Goal: Task Accomplishment & Management: Complete application form

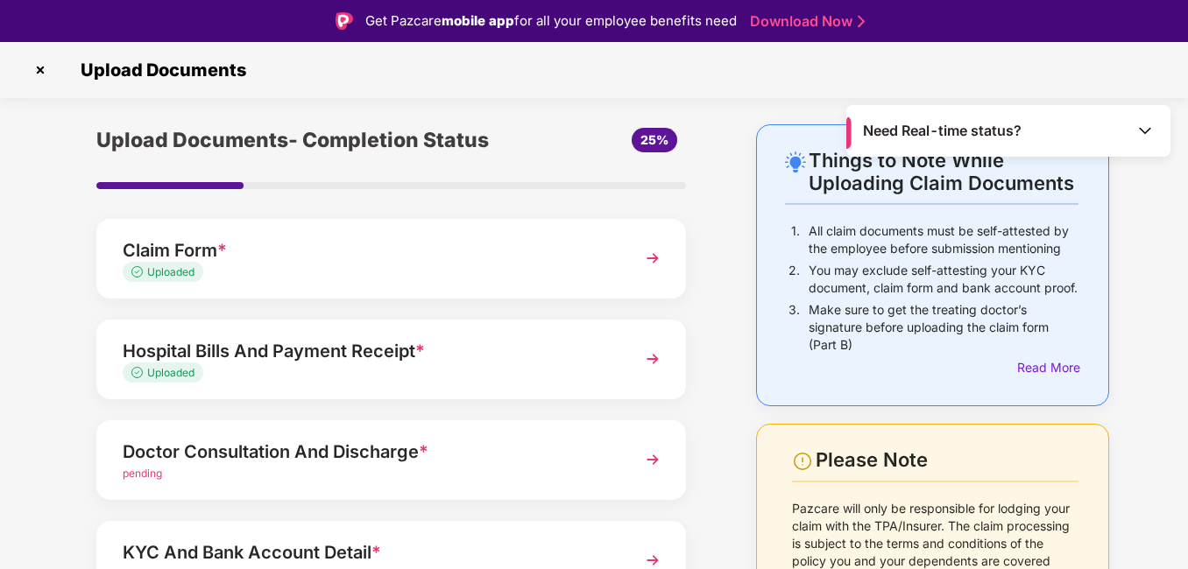
click at [648, 462] on img at bounding box center [653, 460] width 32 height 32
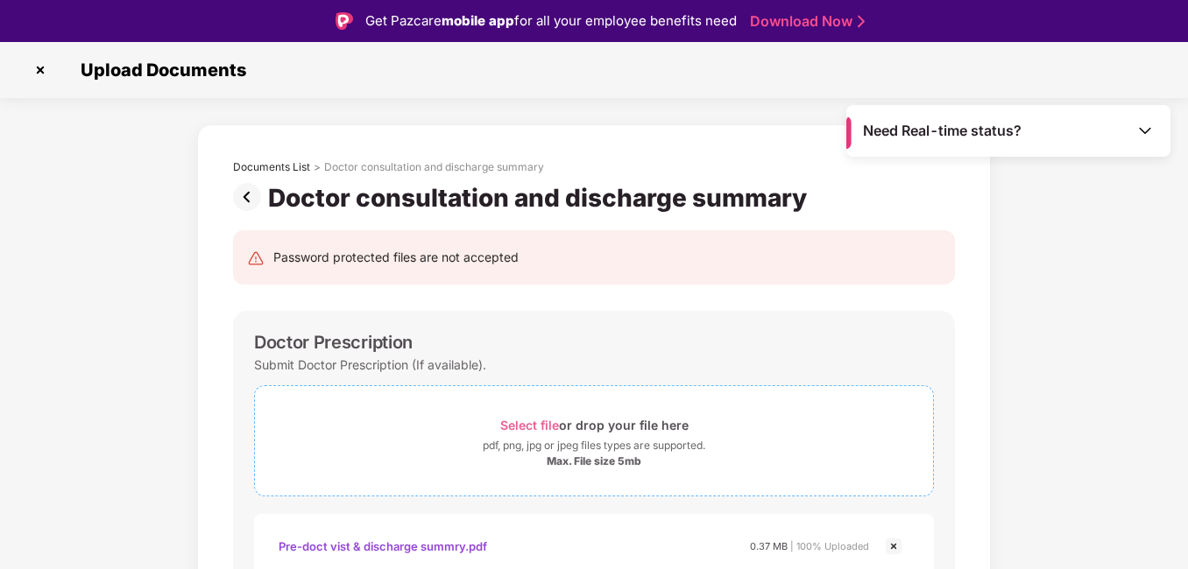
click at [555, 427] on span "Select file" at bounding box center [529, 425] width 59 height 15
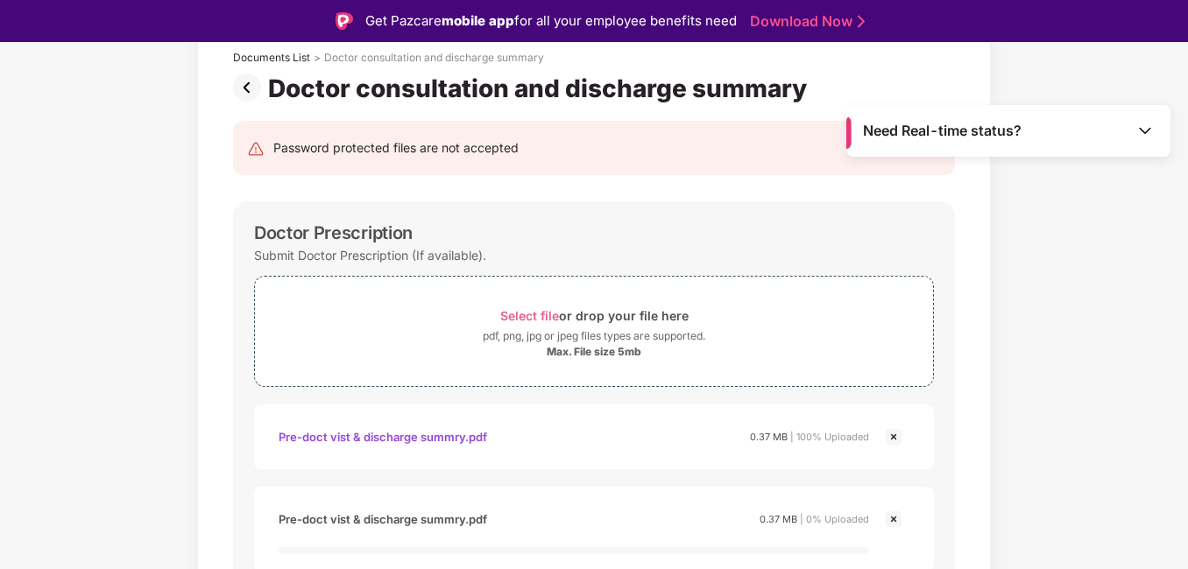
scroll to position [219, 0]
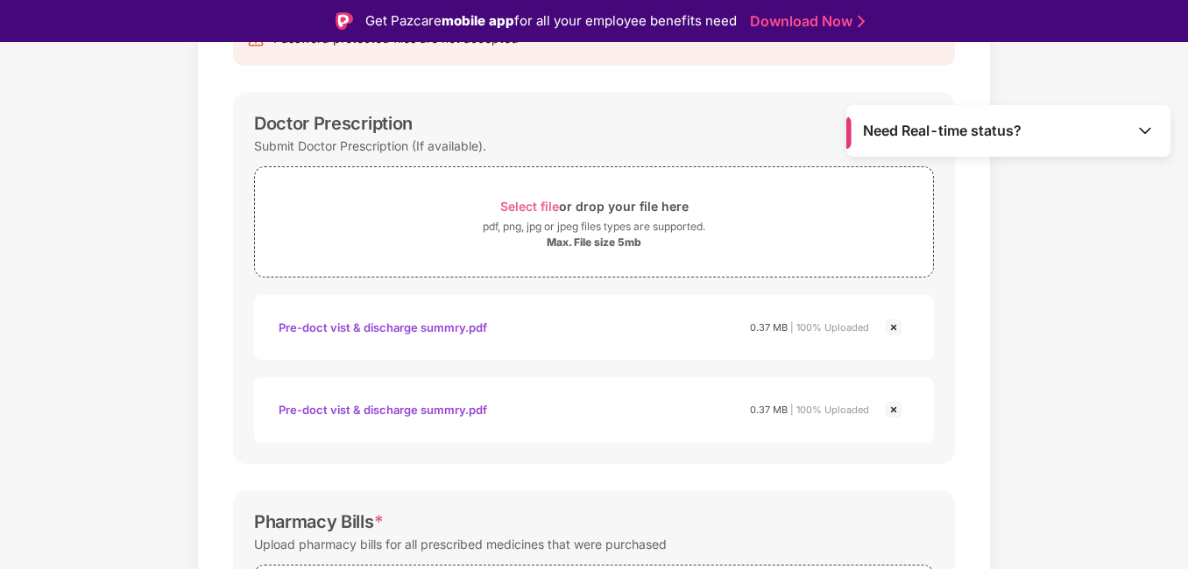
click at [894, 331] on img at bounding box center [893, 327] width 21 height 21
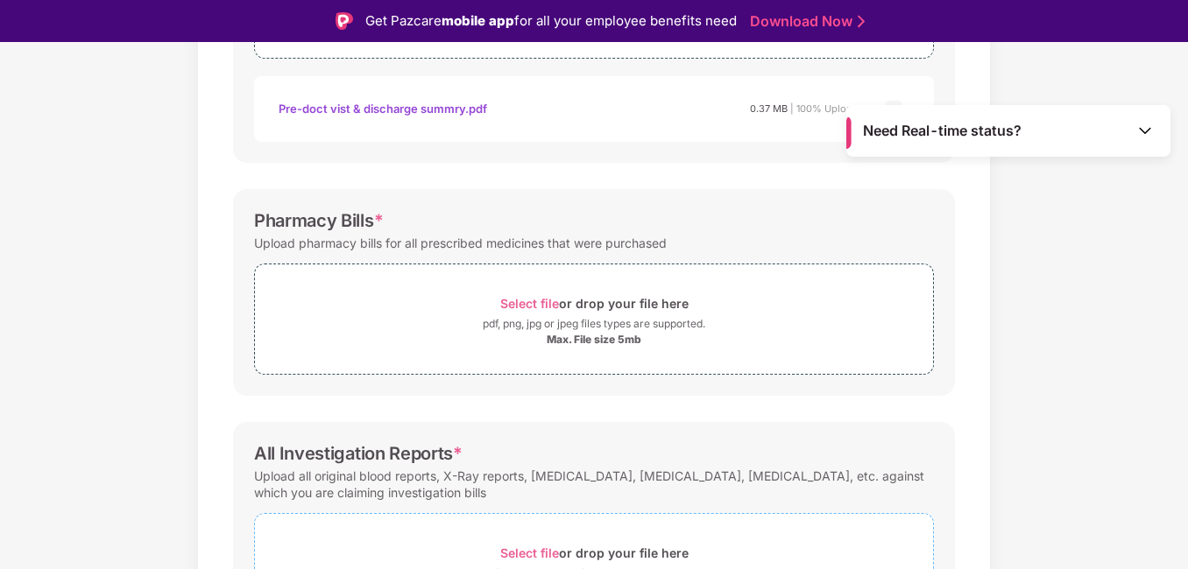
scroll to position [578, 0]
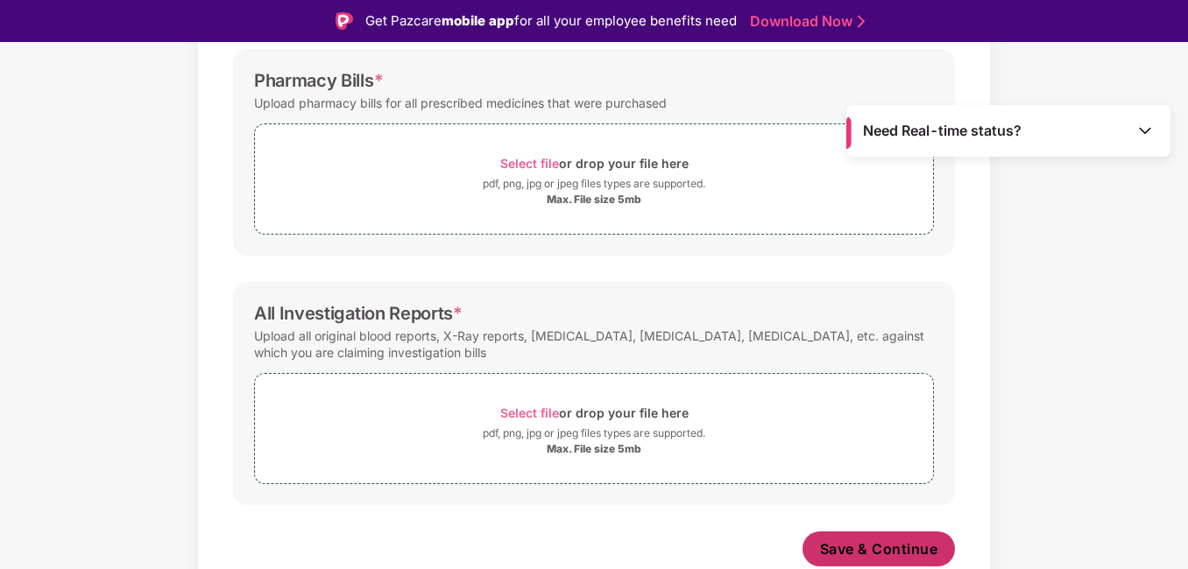
click at [844, 545] on span "Save & Continue" at bounding box center [879, 549] width 118 height 19
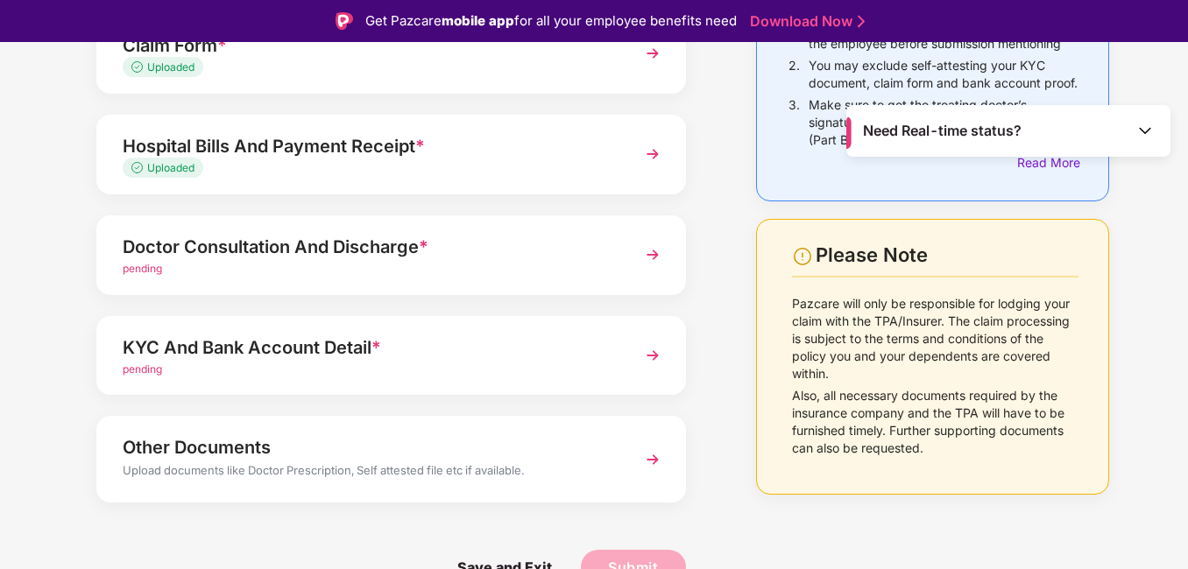
scroll to position [42, 0]
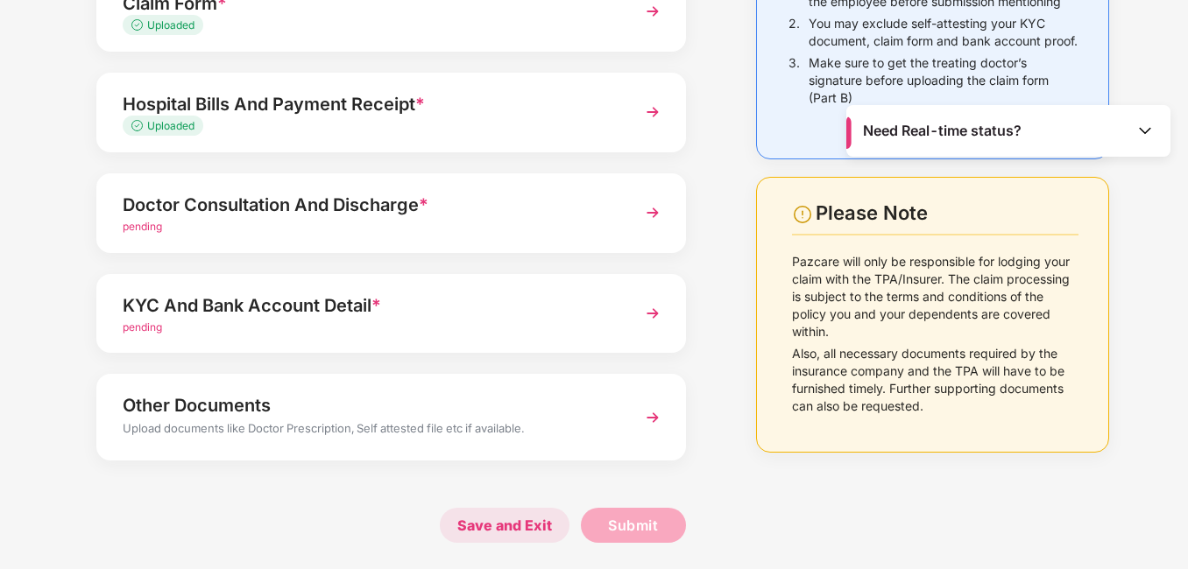
click at [526, 523] on span "Save and Exit" at bounding box center [505, 525] width 130 height 35
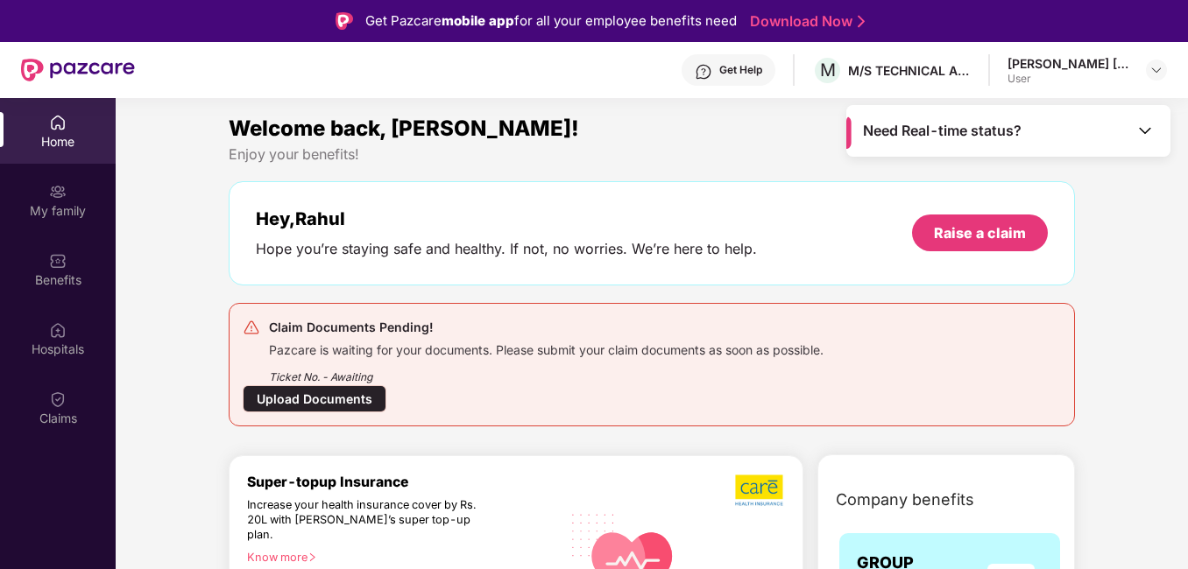
click at [985, 128] on span "Need Real-time status?" at bounding box center [942, 131] width 159 height 18
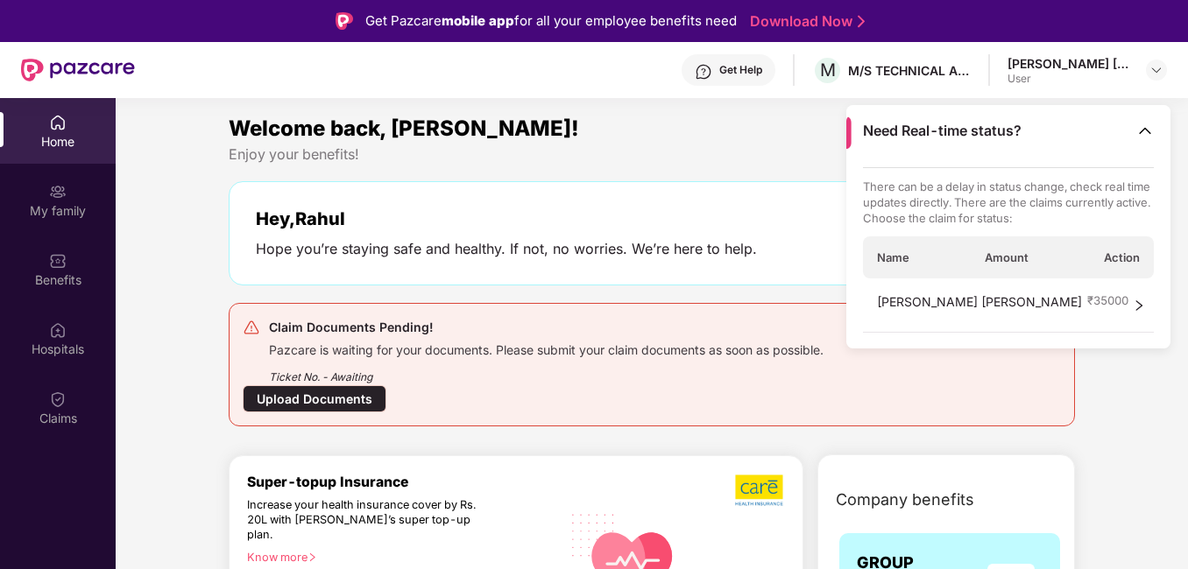
click at [678, 222] on div "Hey, [PERSON_NAME]" at bounding box center [506, 218] width 501 height 21
click at [681, 152] on div "Enjoy your benefits!" at bounding box center [652, 154] width 846 height 18
click at [53, 404] on img at bounding box center [58, 400] width 18 height 18
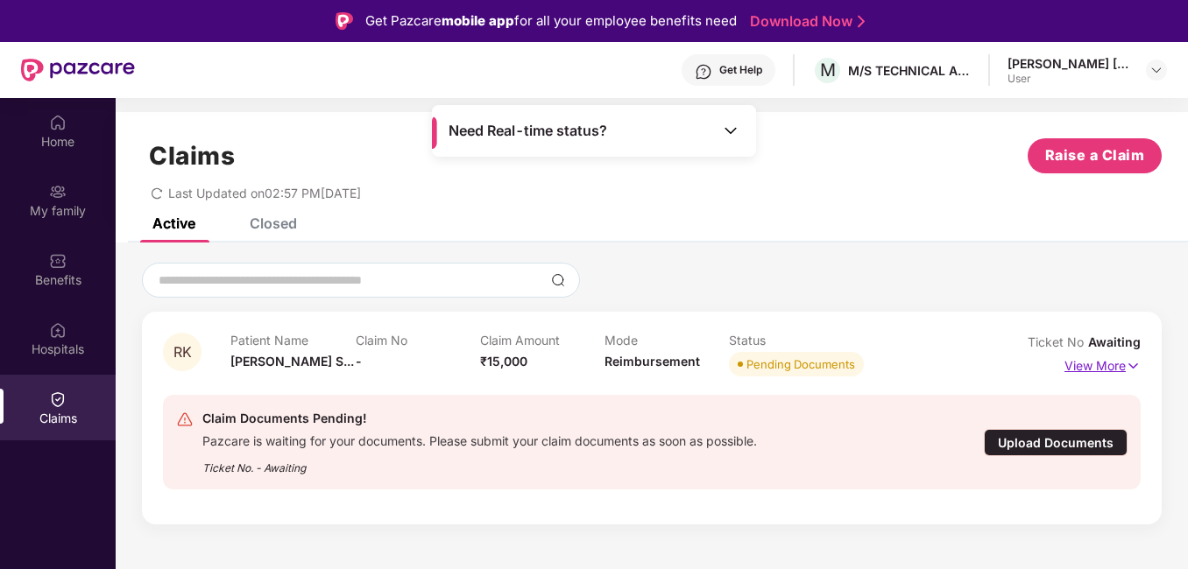
click at [1095, 371] on p "View More" at bounding box center [1102, 364] width 76 height 24
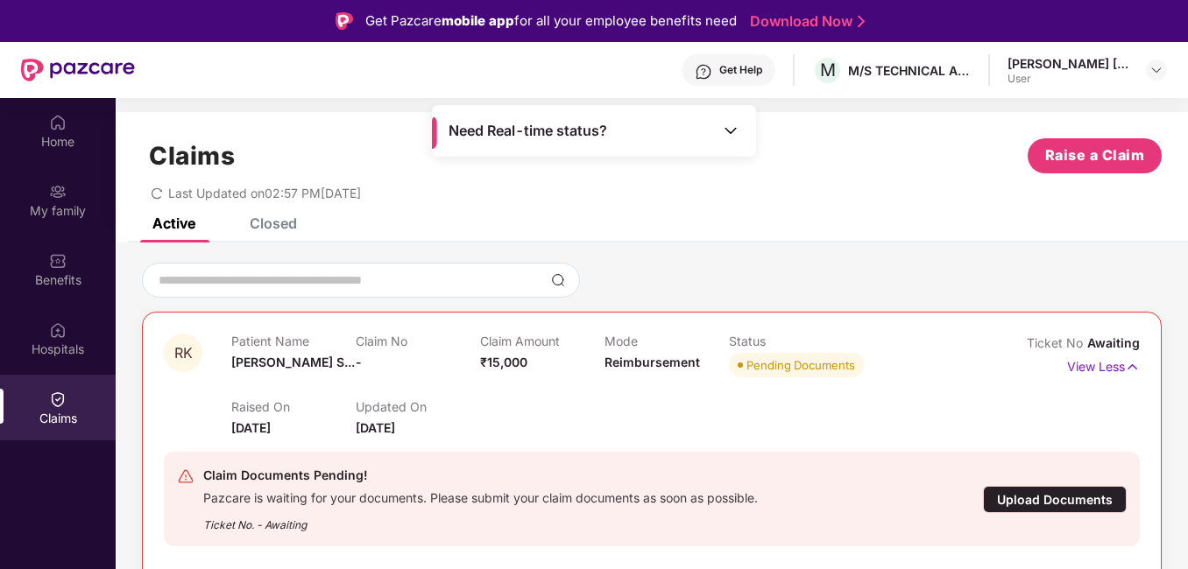
click at [1049, 503] on div "Upload Documents" at bounding box center [1055, 499] width 144 height 27
